Goal: Find specific page/section: Find specific page/section

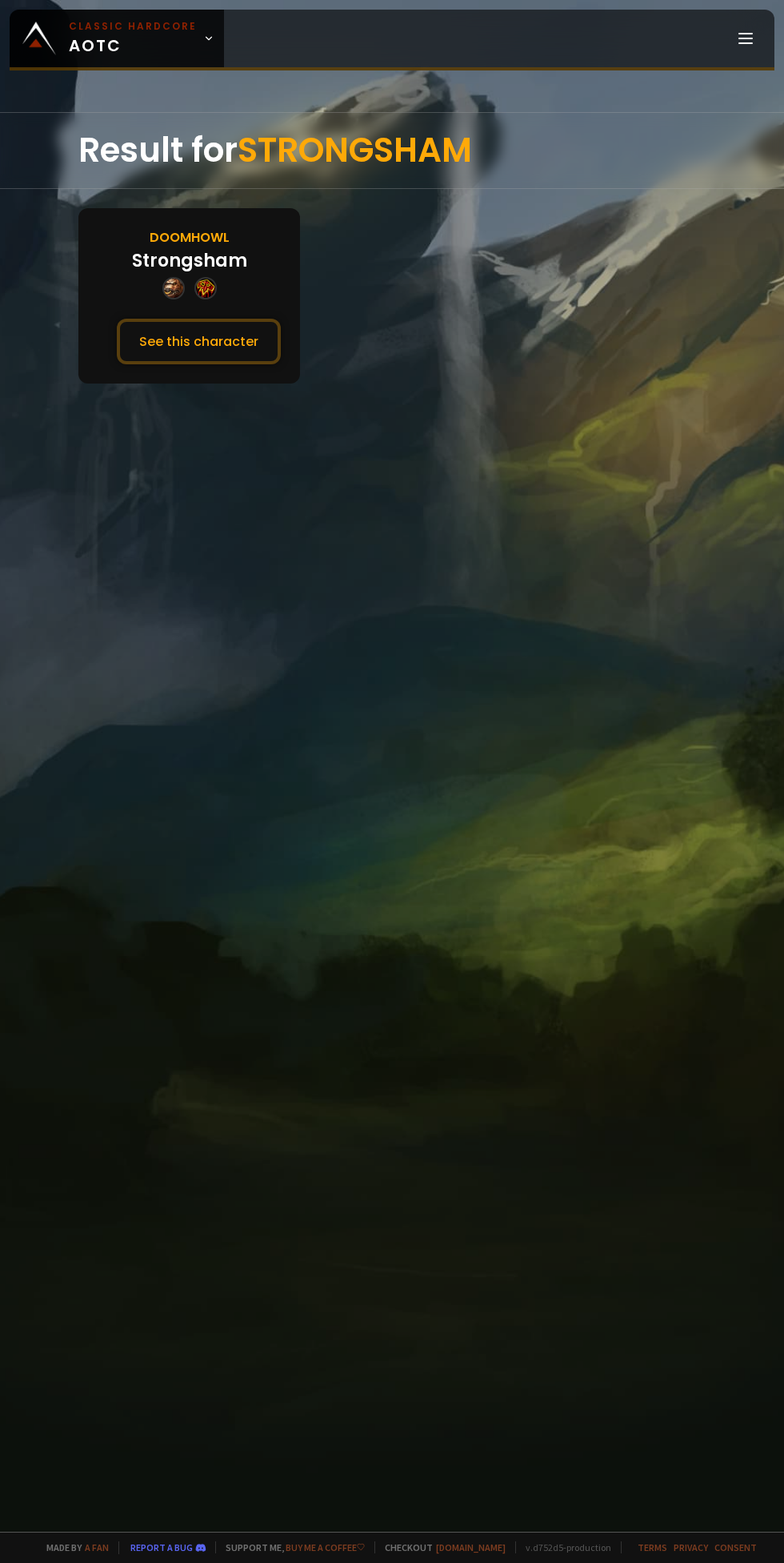
click at [186, 325] on button "See this character" at bounding box center [198, 342] width 164 height 46
click at [183, 360] on button "See this character" at bounding box center [198, 342] width 164 height 46
